Goal: Transaction & Acquisition: Purchase product/service

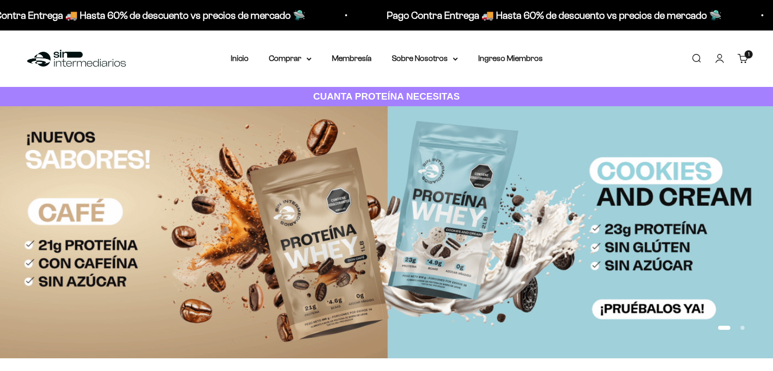
click at [306, 58] on icon at bounding box center [308, 59] width 5 height 4
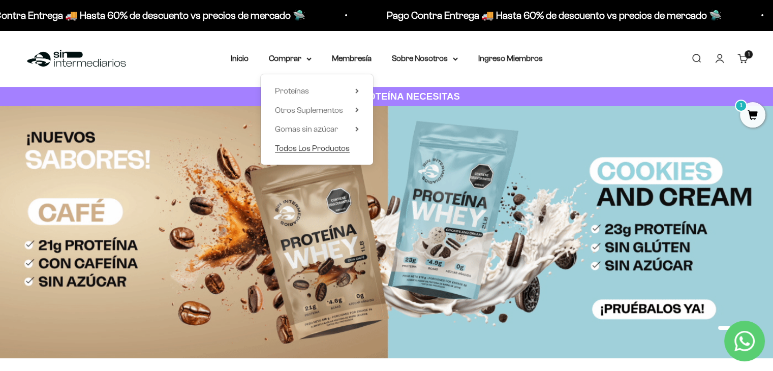
click at [355, 147] on link "Todos Los Productos" at bounding box center [317, 148] width 84 height 13
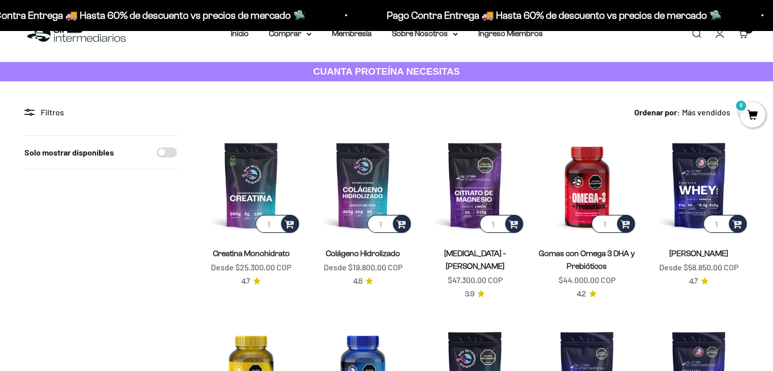
scroll to position [51, 0]
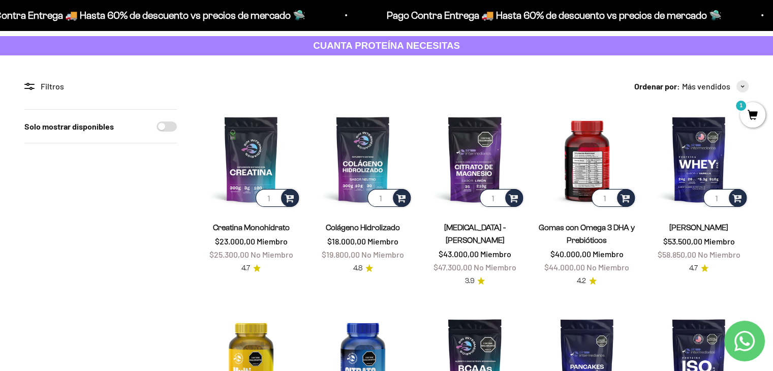
click at [573, 165] on img at bounding box center [587, 159] width 100 height 100
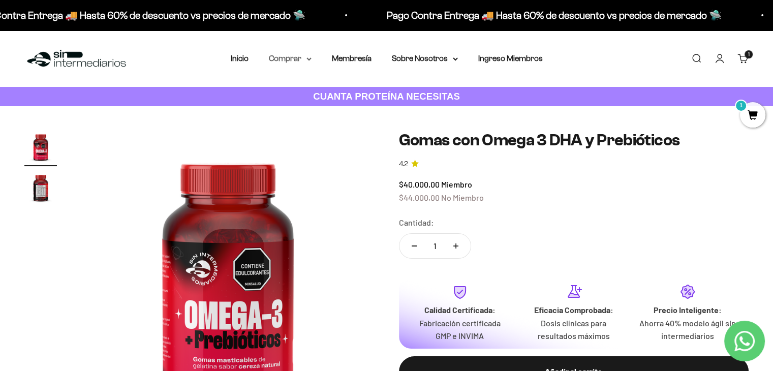
click at [299, 61] on summary "Comprar" at bounding box center [290, 58] width 43 height 13
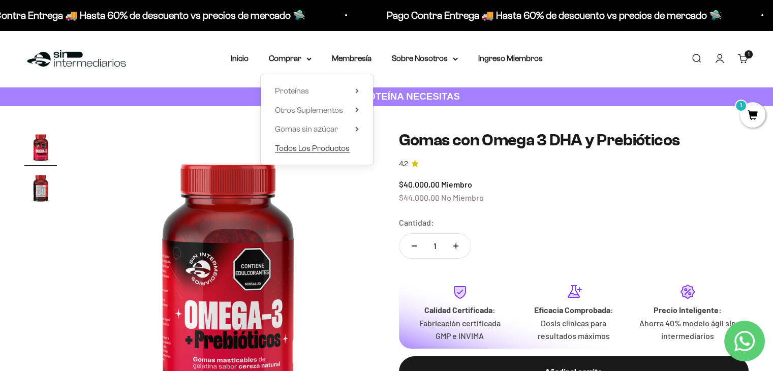
click at [334, 147] on span "Todos Los Productos" at bounding box center [312, 148] width 75 height 9
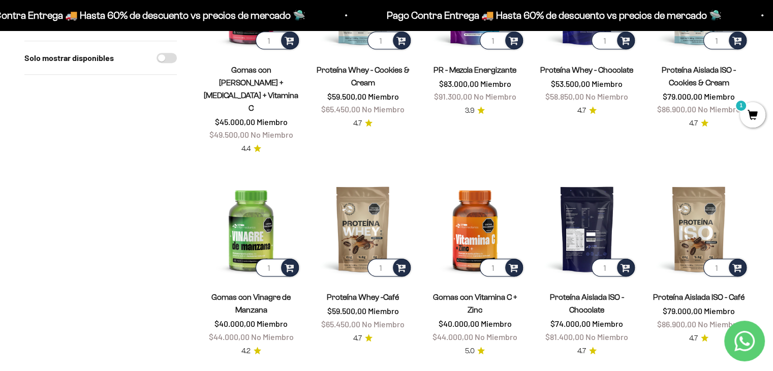
scroll to position [559, 0]
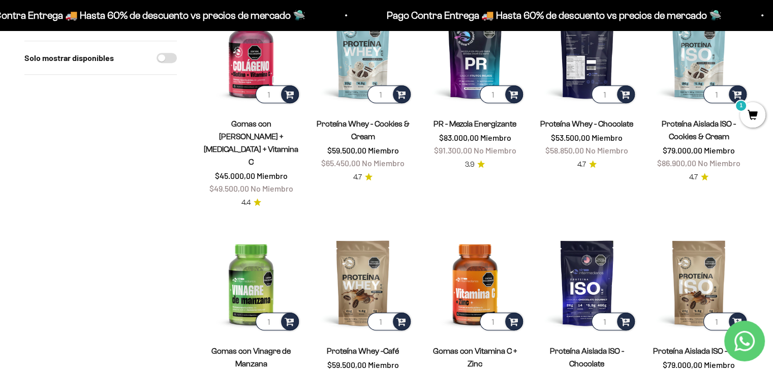
click at [587, 58] on img at bounding box center [587, 55] width 100 height 100
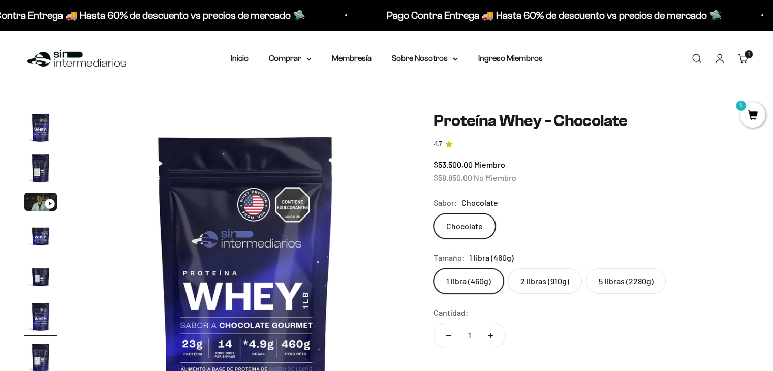
scroll to position [0, 1700]
click at [537, 270] on label "2 libras (910g)" at bounding box center [545, 280] width 74 height 25
click at [433, 268] on input "2 libras (910g)" at bounding box center [433, 268] width 1 height 1
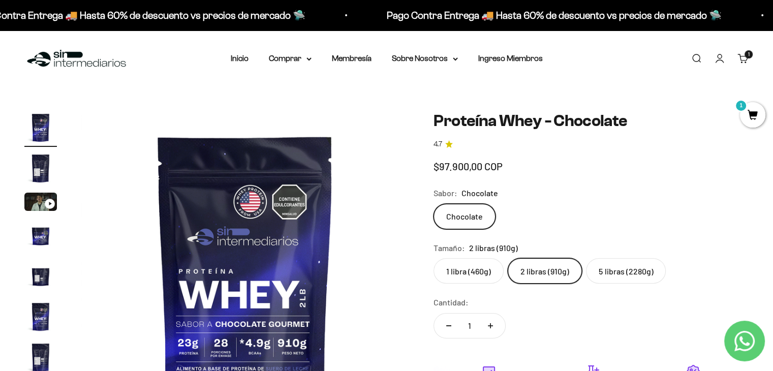
click at [538, 280] on label "2 libras (910g)" at bounding box center [545, 270] width 74 height 25
click at [433, 258] on input "2 libras (910g)" at bounding box center [433, 258] width 1 height 1
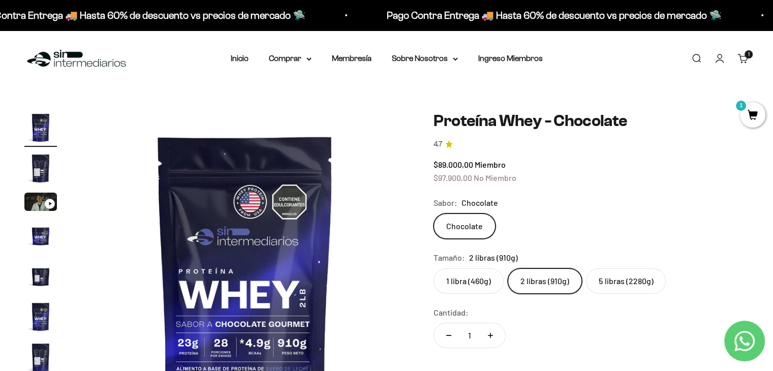
click at [538, 280] on label "2 libras (910g)" at bounding box center [545, 280] width 74 height 25
click at [433, 268] on input "2 libras (910g)" at bounding box center [433, 268] width 1 height 1
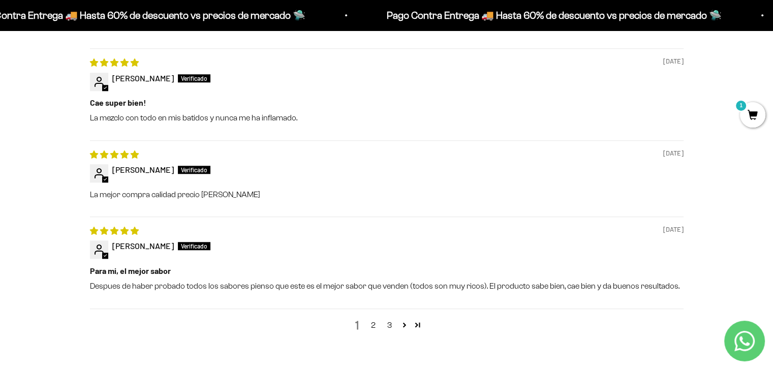
scroll to position [1118, 0]
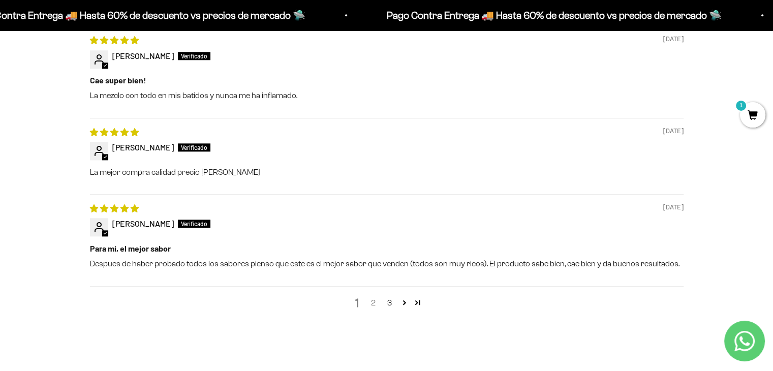
click at [372, 304] on link "2" at bounding box center [373, 303] width 16 height 12
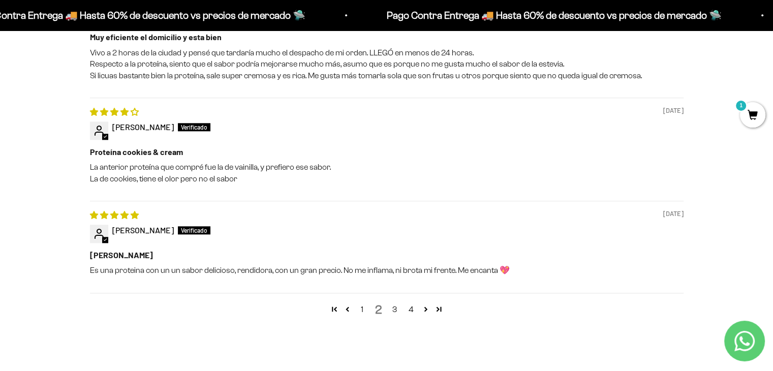
scroll to position [1178, 0]
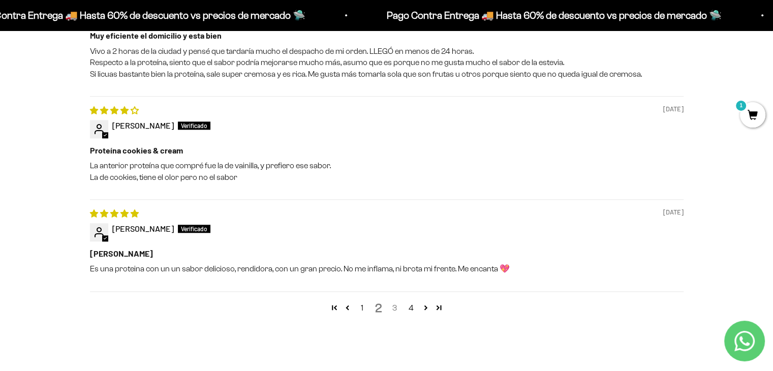
click at [396, 308] on link "3" at bounding box center [395, 308] width 16 height 12
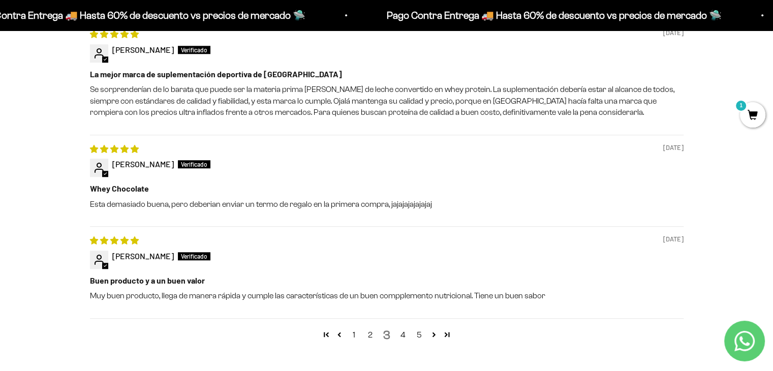
scroll to position [1127, 0]
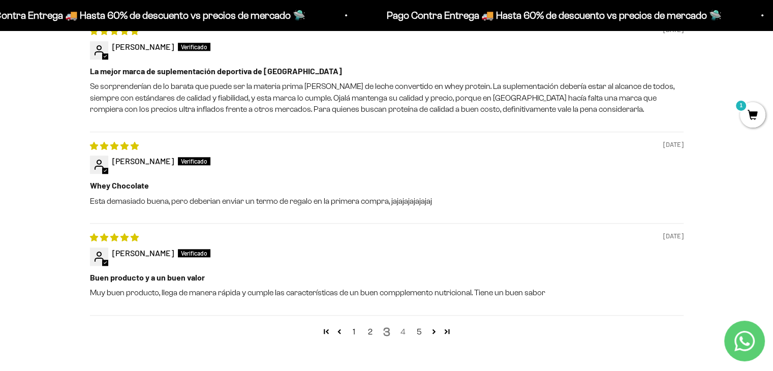
click at [404, 333] on link "4" at bounding box center [403, 332] width 16 height 12
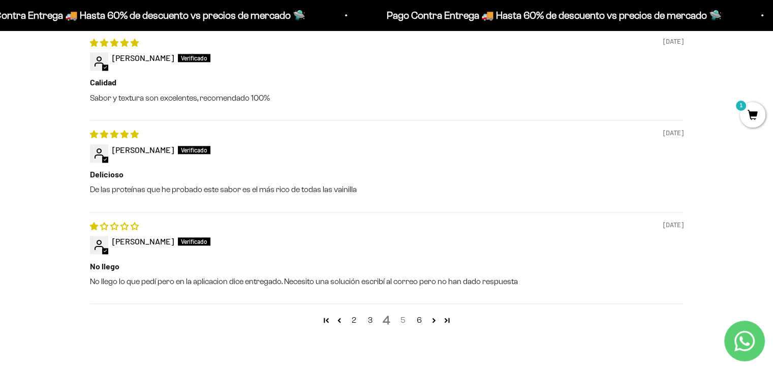
click at [406, 322] on link "5" at bounding box center [403, 320] width 16 height 12
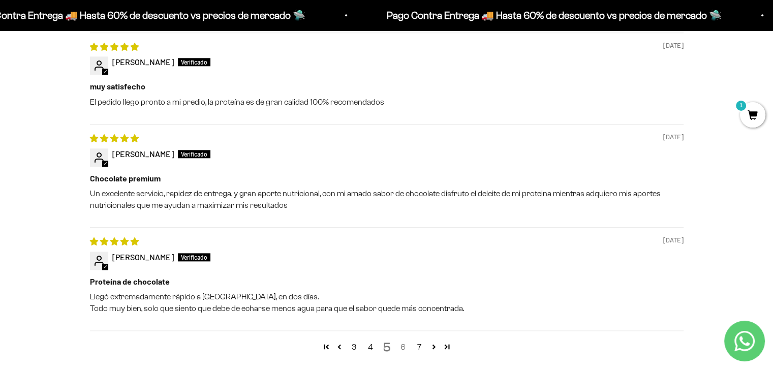
click at [402, 348] on link "6" at bounding box center [403, 347] width 16 height 12
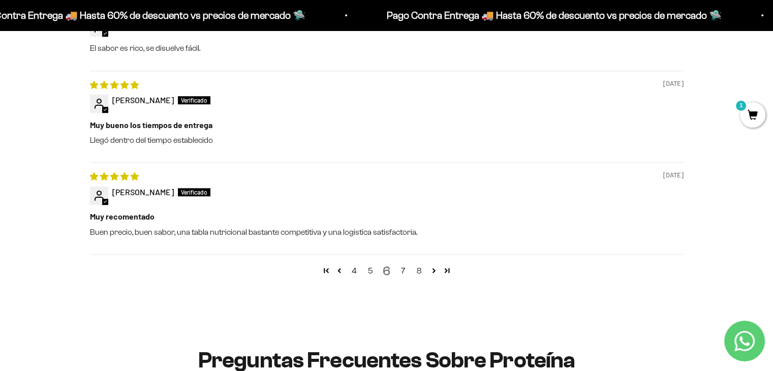
scroll to position [1178, 0]
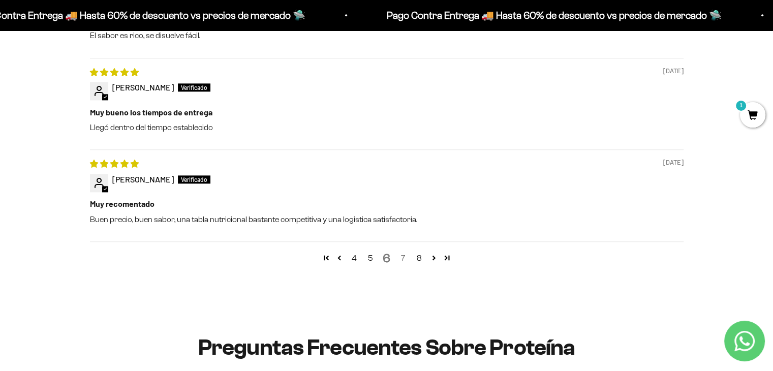
click at [405, 261] on link "7" at bounding box center [403, 258] width 16 height 12
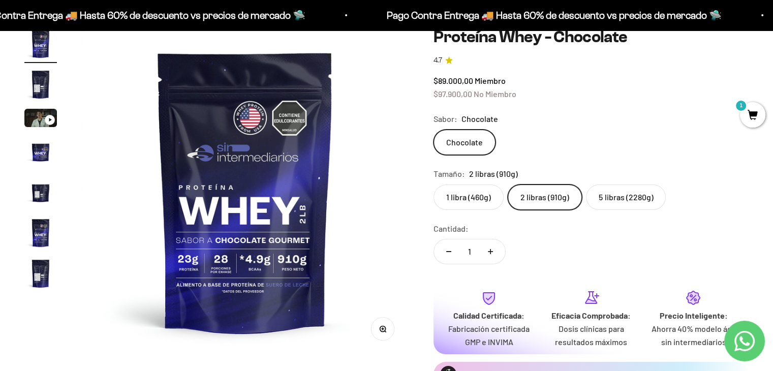
scroll to position [0, 0]
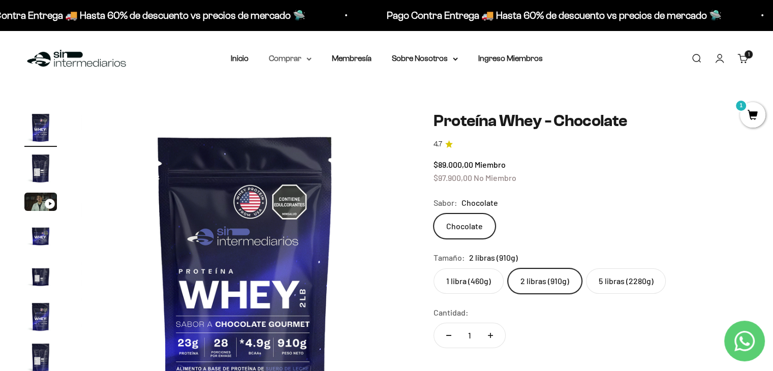
click at [306, 57] on icon at bounding box center [308, 59] width 5 height 4
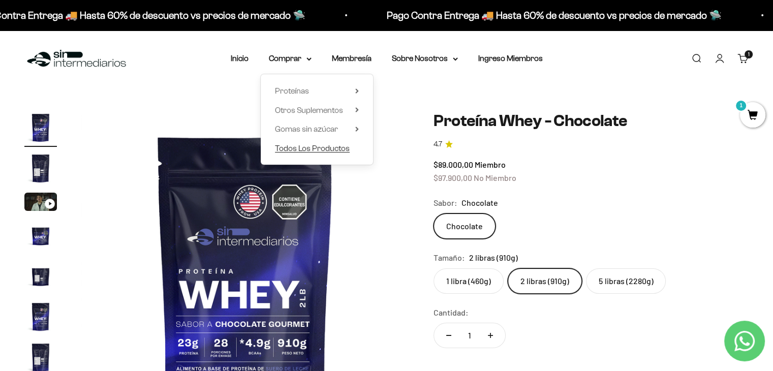
click at [334, 145] on span "Todos Los Productos" at bounding box center [312, 148] width 75 height 9
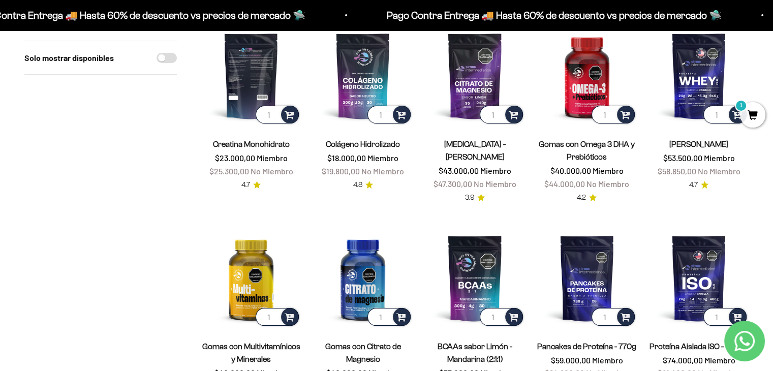
scroll to position [51, 0]
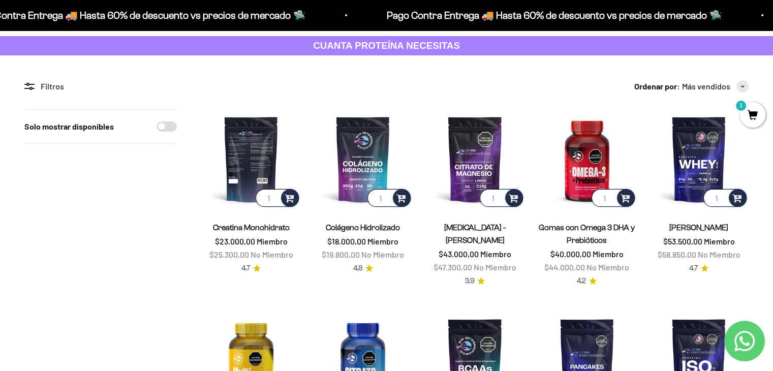
click at [264, 159] on img at bounding box center [251, 159] width 100 height 100
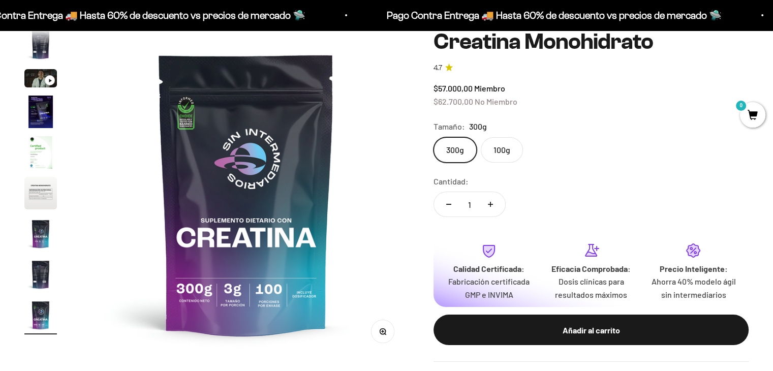
scroll to position [102, 0]
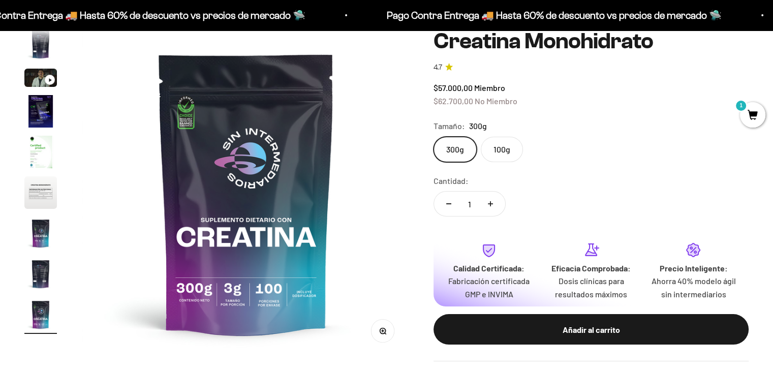
click at [514, 154] on label "100g" at bounding box center [502, 149] width 42 height 25
click at [433, 137] on input "100g" at bounding box center [433, 136] width 1 height 1
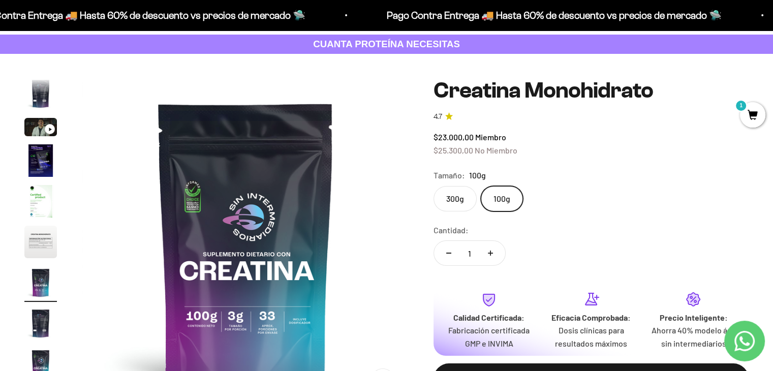
scroll to position [51, 0]
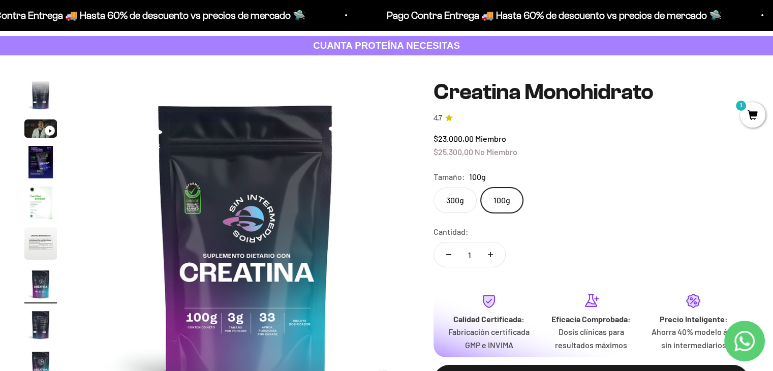
click at [459, 200] on label "300g" at bounding box center [454, 199] width 43 height 25
click at [433, 187] on input "300g" at bounding box center [433, 187] width 1 height 1
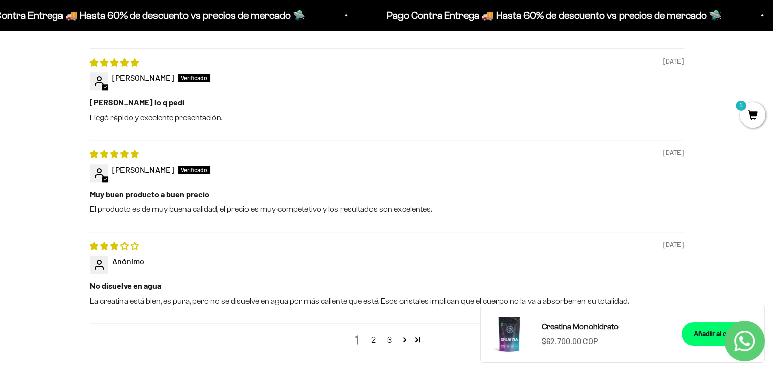
scroll to position [1169, 0]
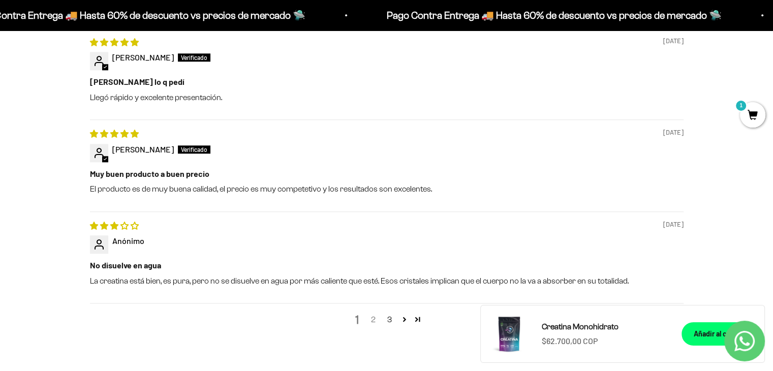
click at [369, 321] on link "2" at bounding box center [373, 319] width 16 height 12
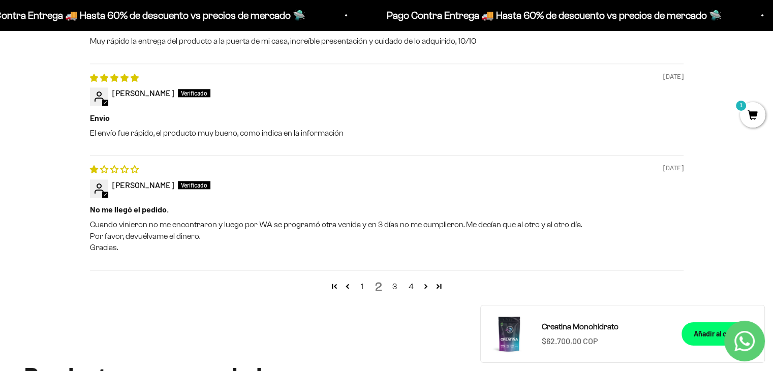
scroll to position [1215, 0]
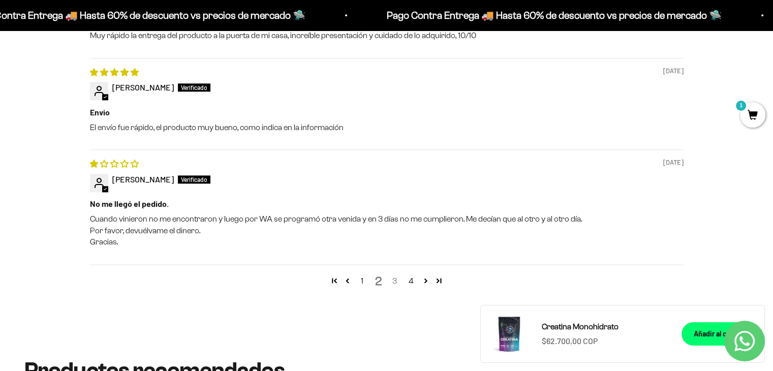
click at [391, 285] on link "3" at bounding box center [395, 281] width 16 height 12
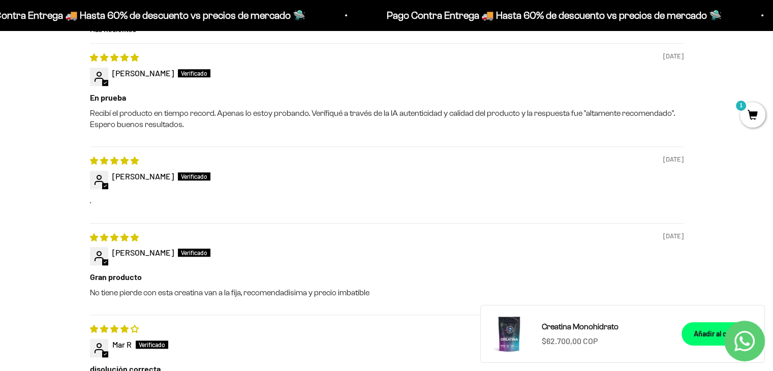
scroll to position [959, 0]
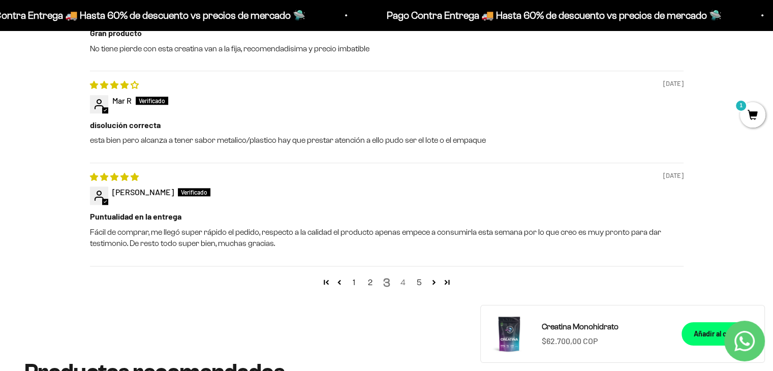
click at [403, 282] on link "4" at bounding box center [403, 282] width 16 height 12
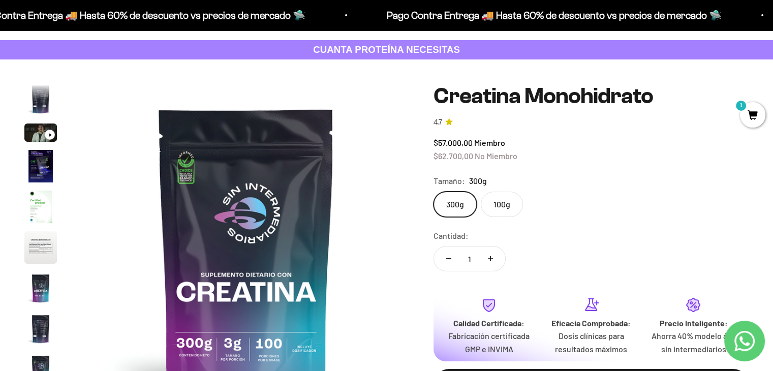
scroll to position [51, 0]
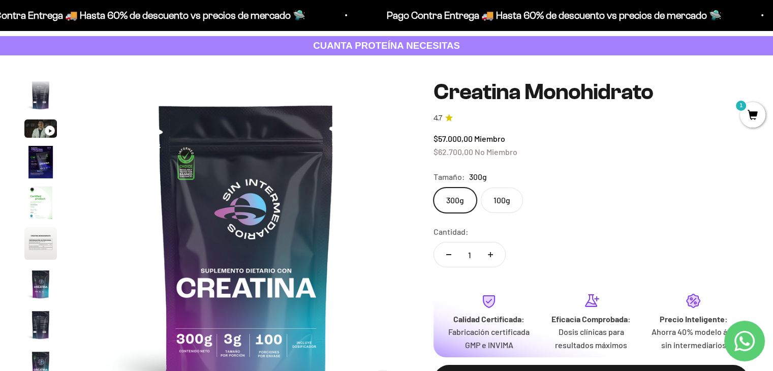
click at [503, 202] on label "100g" at bounding box center [502, 199] width 42 height 25
click at [433, 187] on input "100g" at bounding box center [433, 187] width 1 height 1
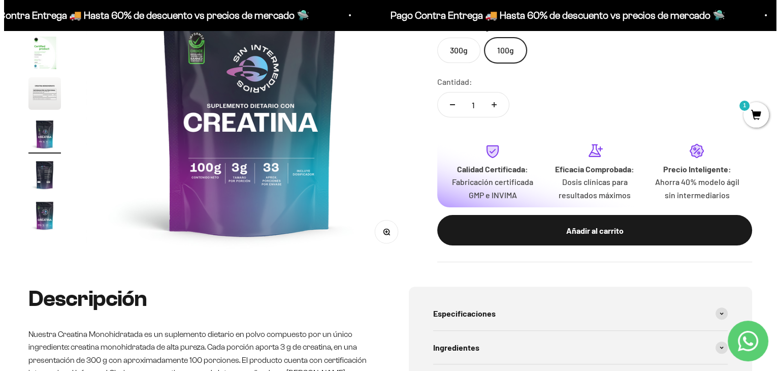
scroll to position [203, 0]
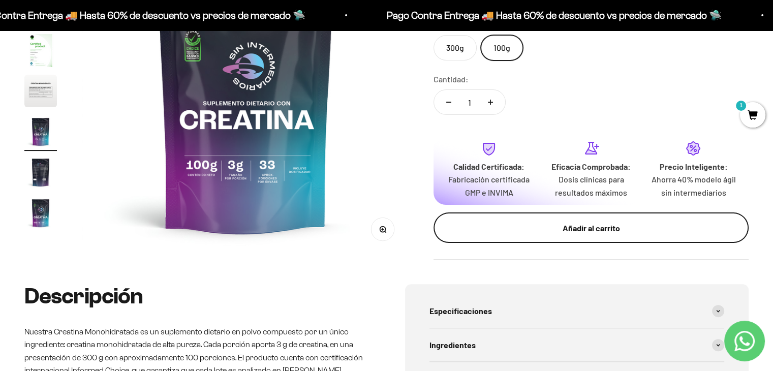
click at [581, 231] on div "Añadir al carrito" at bounding box center [591, 228] width 274 height 13
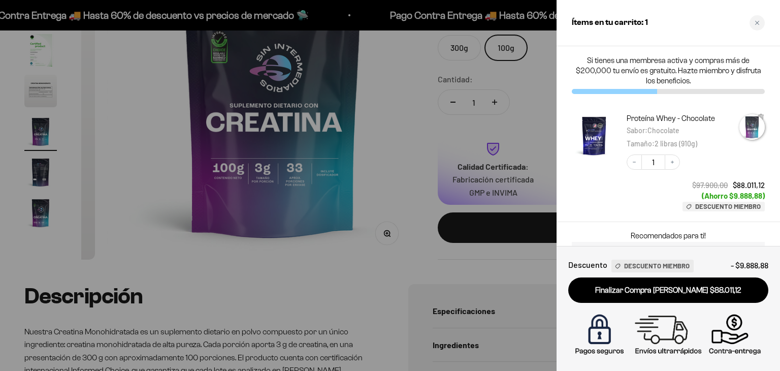
scroll to position [0, 2065]
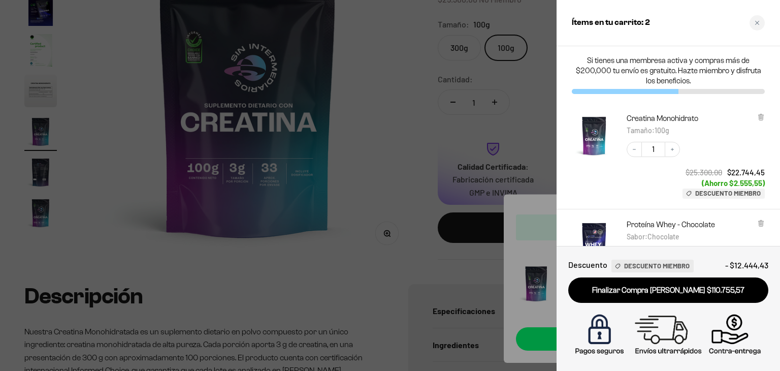
click at [725, 196] on span "Descuento Miembro" at bounding box center [729, 194] width 66 height 8
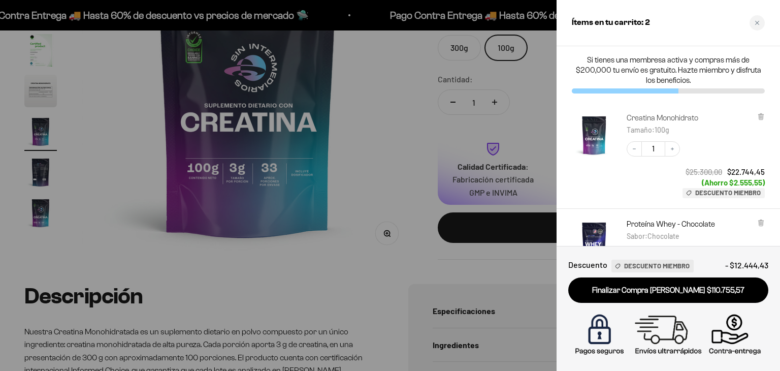
scroll to position [0, 0]
click at [634, 150] on icon "Decrease quantity" at bounding box center [635, 149] width 6 height 6
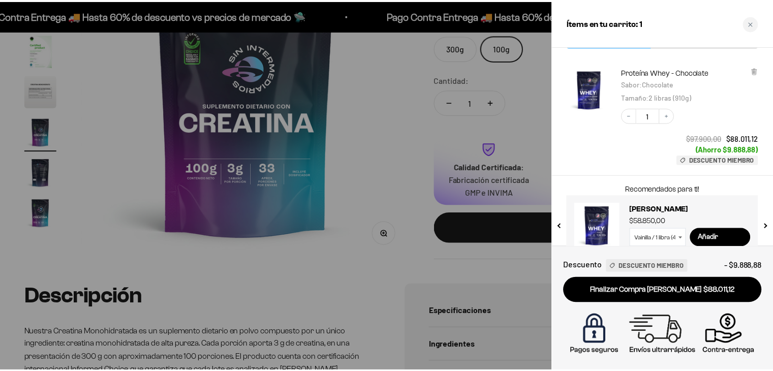
scroll to position [51, 0]
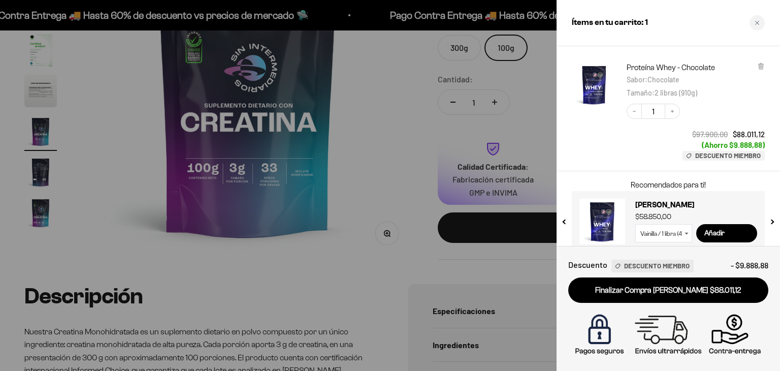
click at [388, 104] on div at bounding box center [390, 185] width 780 height 371
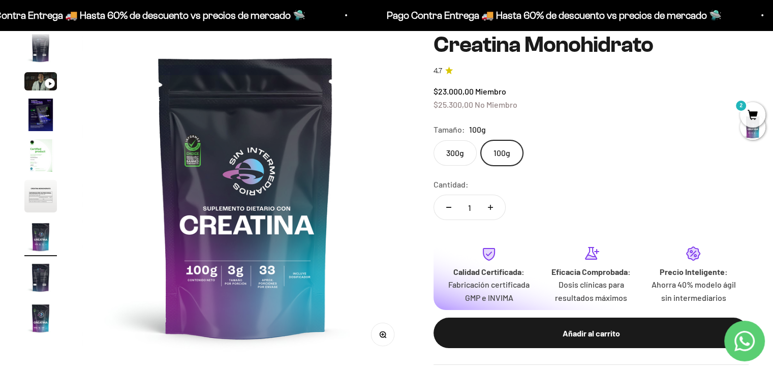
scroll to position [102, 0]
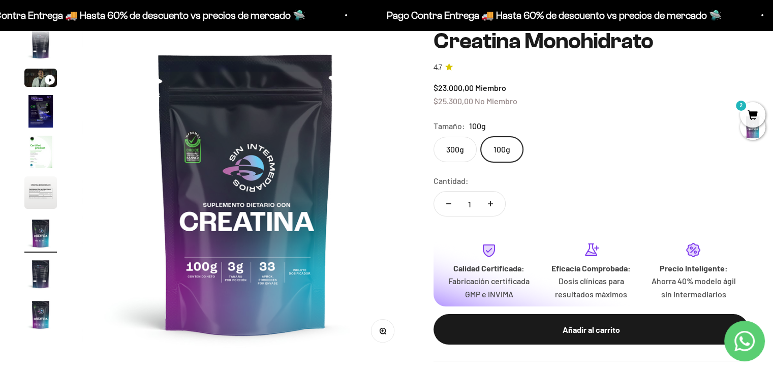
click at [504, 150] on label "100g" at bounding box center [502, 149] width 42 height 25
click at [433, 137] on input "100g" at bounding box center [433, 136] width 1 height 1
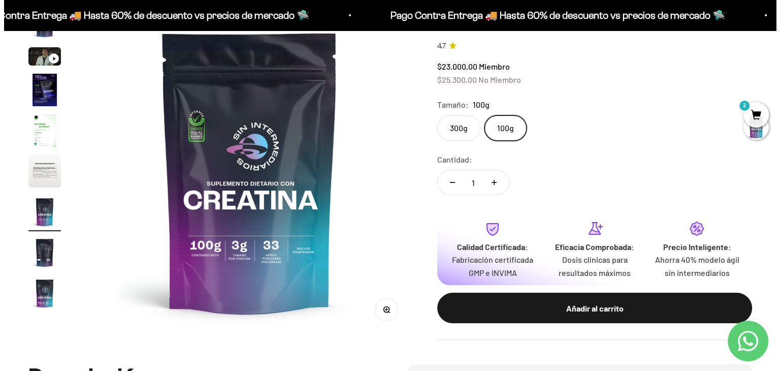
scroll to position [152, 0]
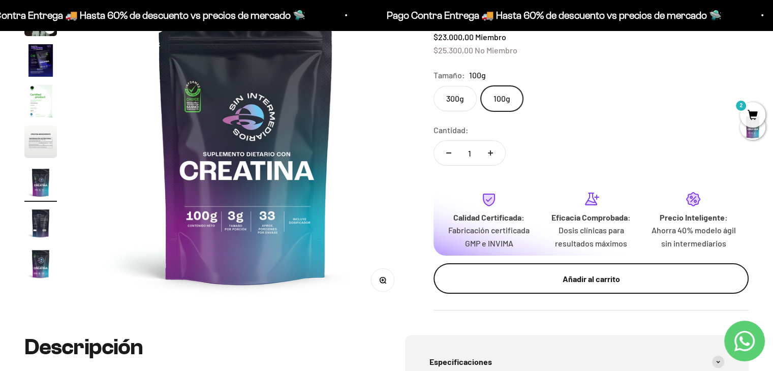
click at [635, 272] on div "Añadir al carrito" at bounding box center [591, 278] width 274 height 13
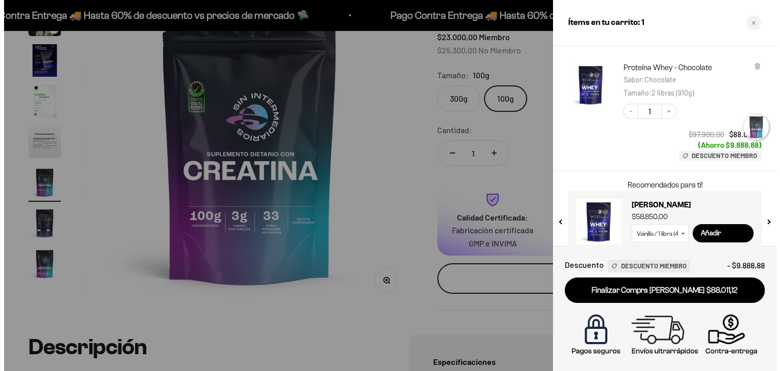
scroll to position [0, 2065]
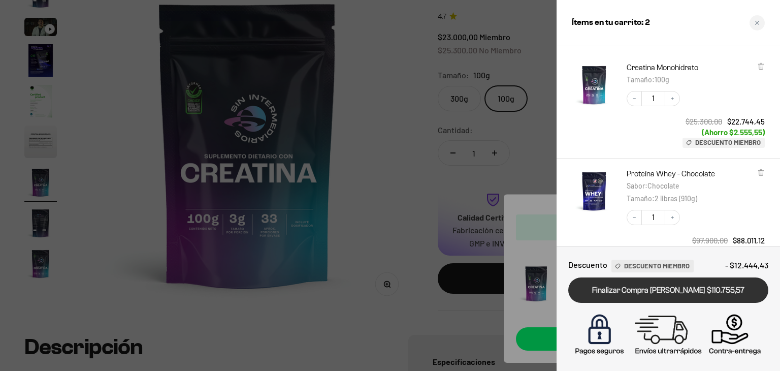
click at [685, 285] on link "Finalizar Compra [PERSON_NAME] $110.755,57" at bounding box center [669, 290] width 200 height 26
